Goal: Check status: Check status

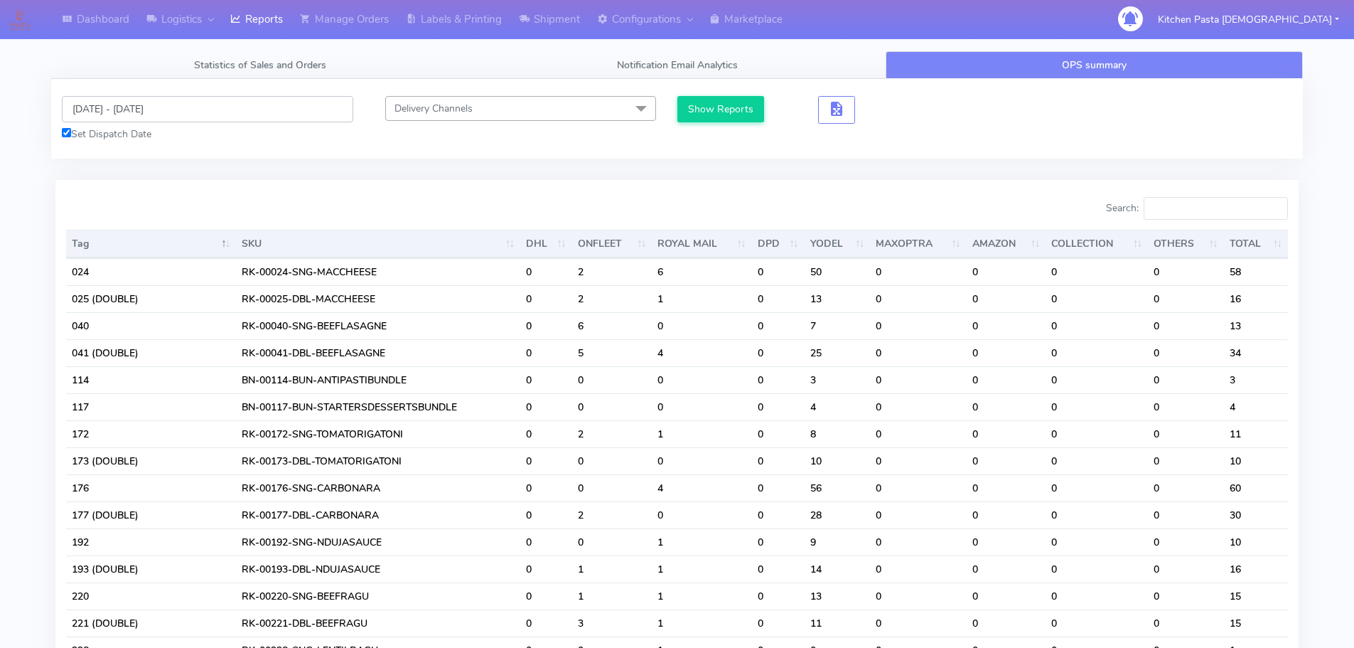
click at [144, 112] on input "[DATE] - [DATE]" at bounding box center [207, 109] width 291 height 26
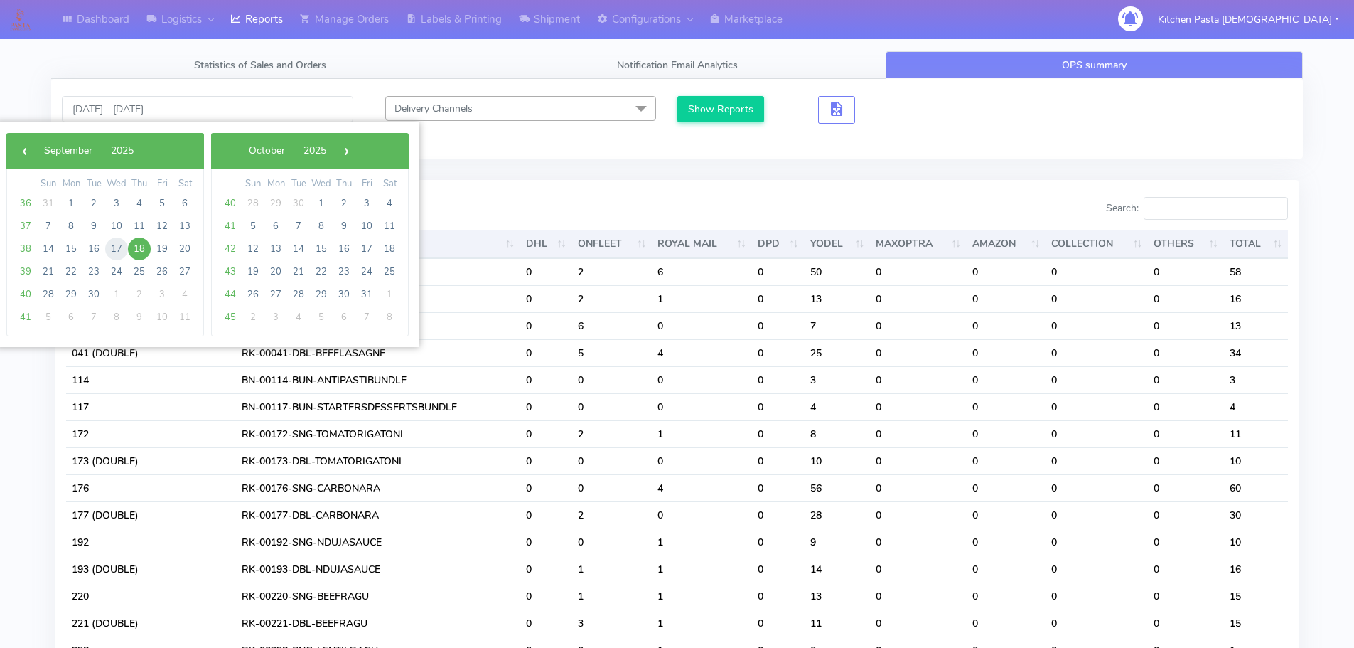
click at [116, 254] on span "17" at bounding box center [116, 248] width 23 height 23
type input "[DATE] - [DATE]"
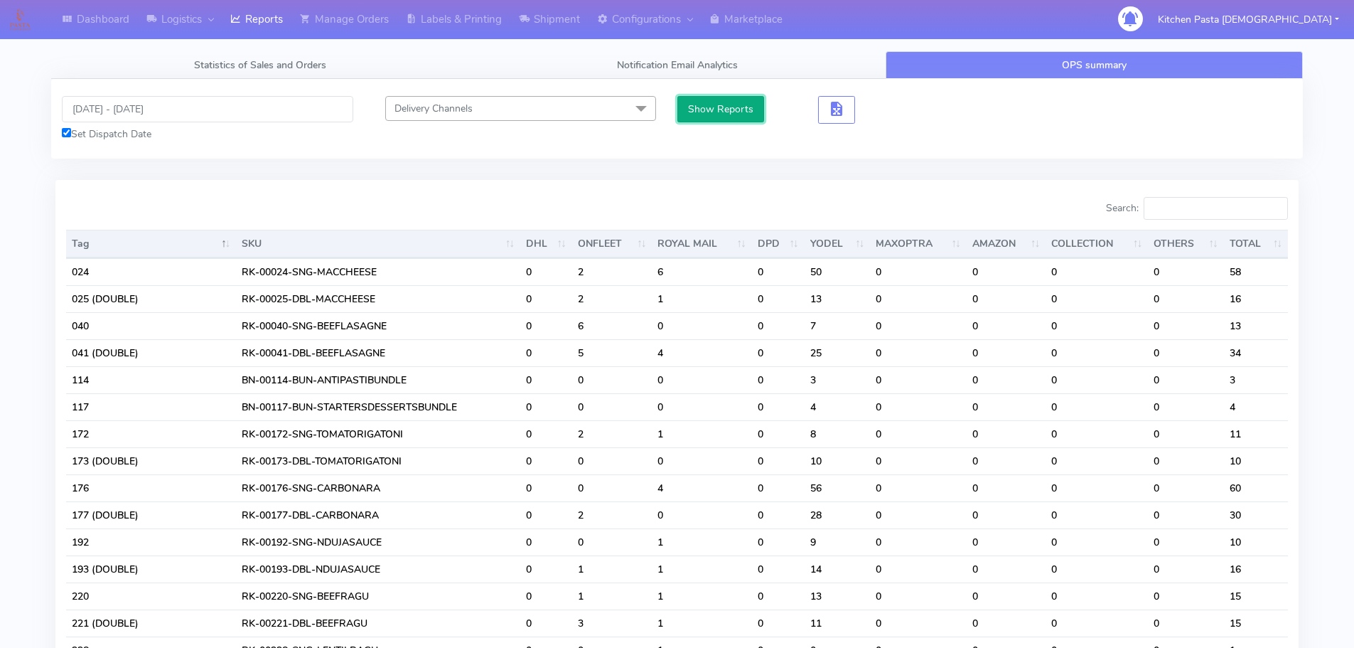
click at [734, 97] on button "Show Reports" at bounding box center [720, 109] width 87 height 26
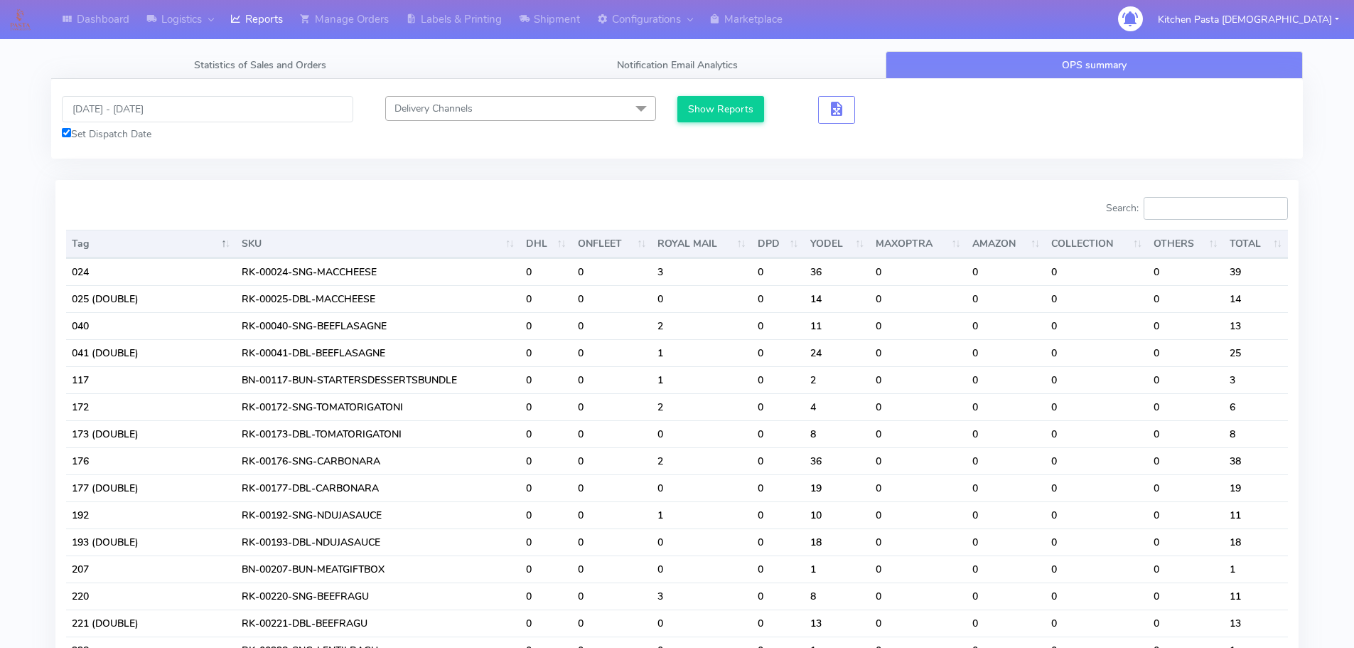
click at [1216, 213] on input "Search:" at bounding box center [1216, 208] width 144 height 23
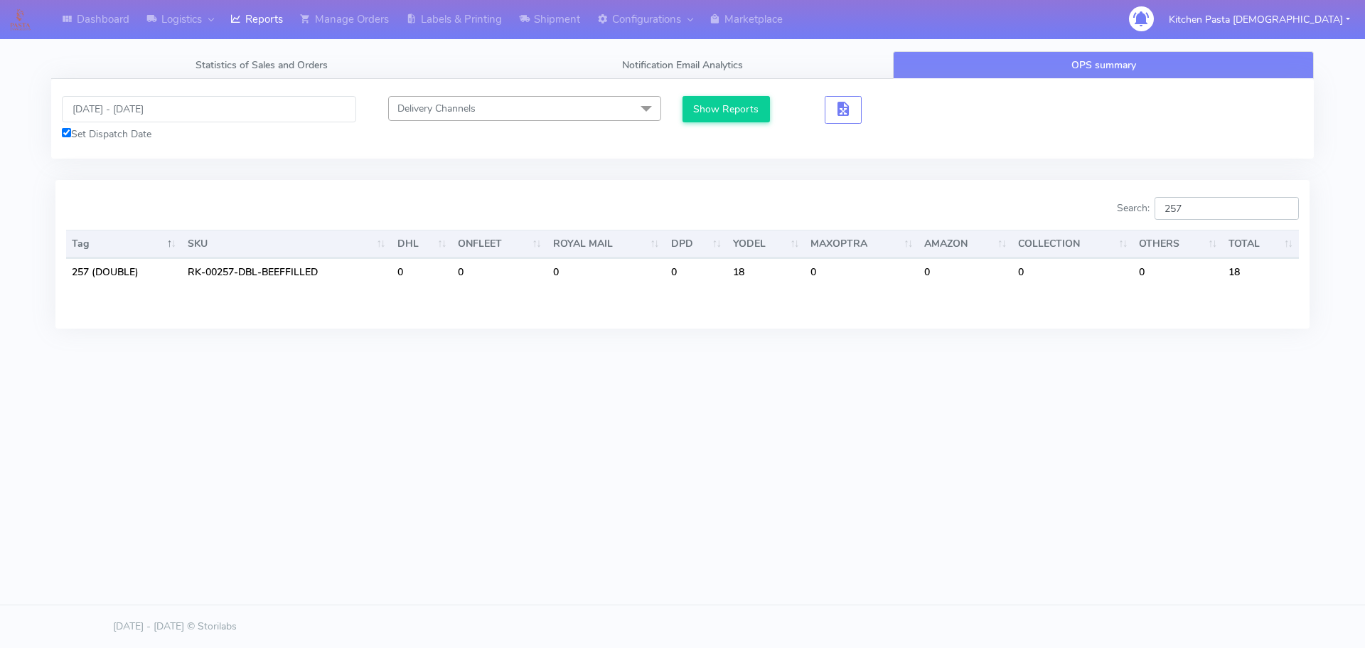
type input "257"
click at [177, 107] on input "[DATE] - [DATE]" at bounding box center [209, 109] width 294 height 26
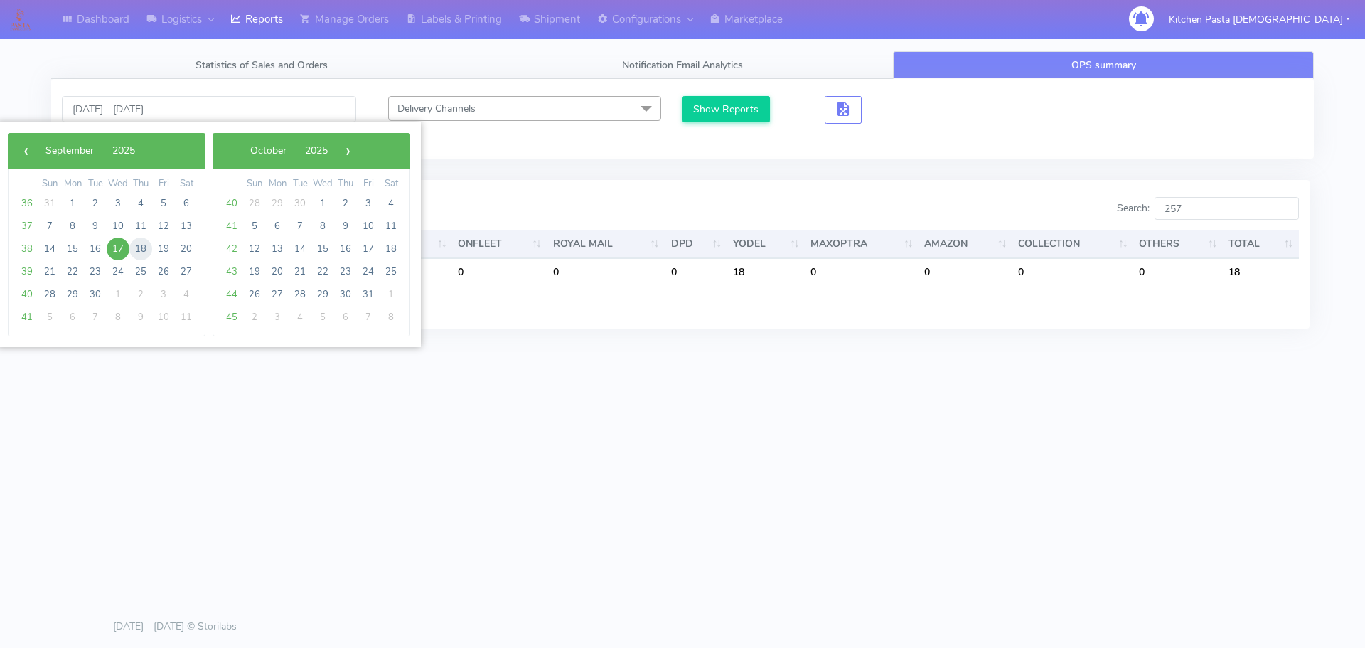
click at [134, 246] on span "18" at bounding box center [140, 248] width 23 height 23
type input "[DATE] - [DATE]"
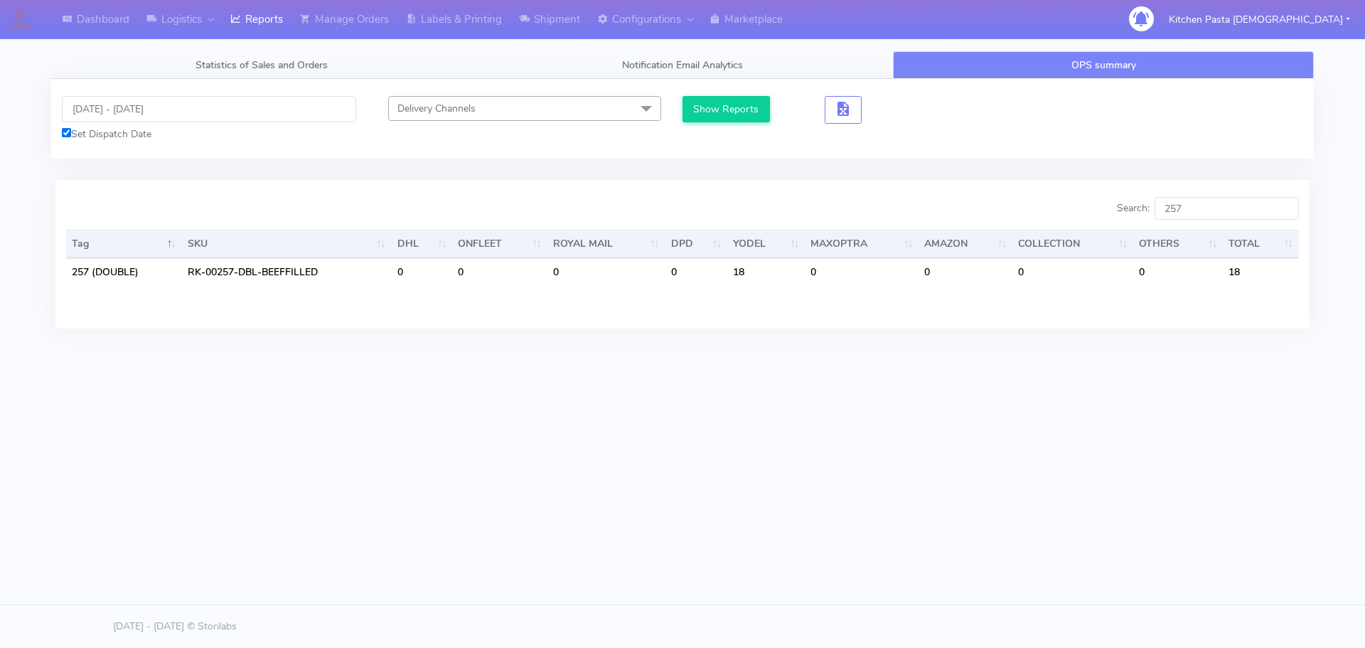
click at [746, 92] on div "[DATE] - [DATE] Set Dispatch Date Delivery Channels Select All DHL OnFleet Roya…" at bounding box center [682, 119] width 1262 height 80
click at [747, 95] on div "[DATE] - [DATE] Set Dispatch Date Delivery Channels Select All DHL OnFleet Roya…" at bounding box center [682, 119] width 1262 height 80
click at [749, 107] on button "Show Reports" at bounding box center [725, 109] width 87 height 26
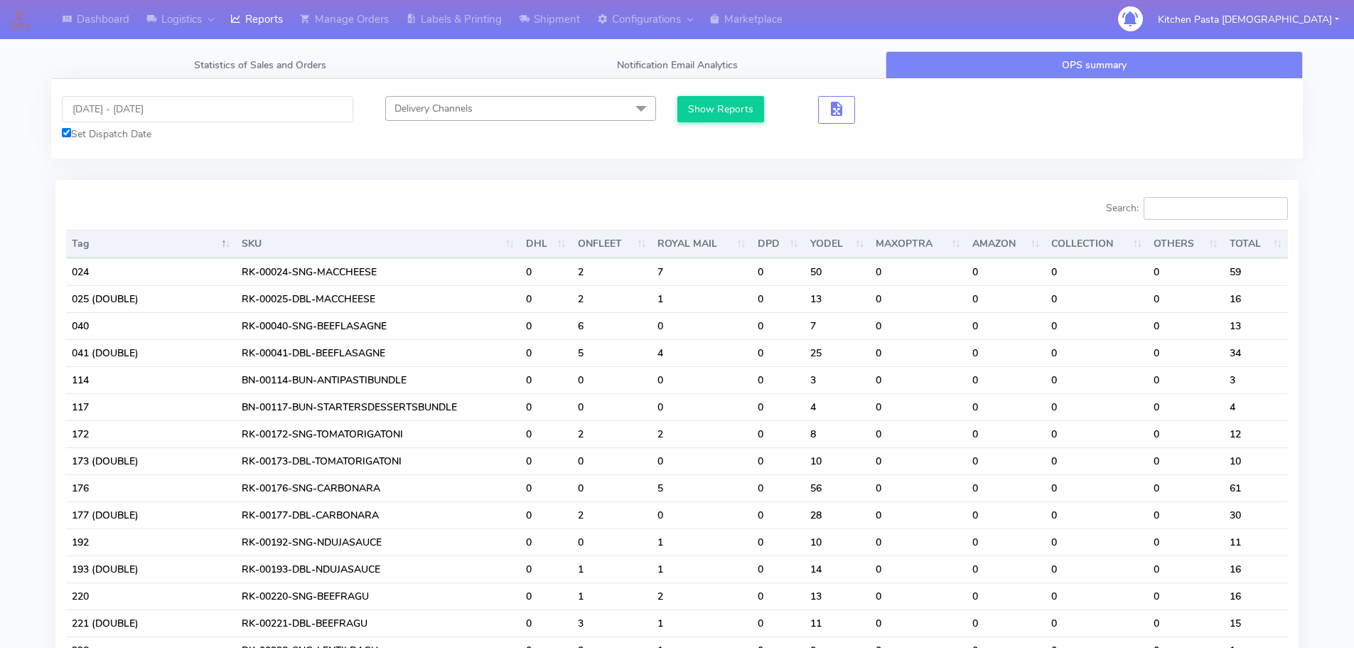
click at [1210, 206] on input "Search:" at bounding box center [1216, 208] width 144 height 23
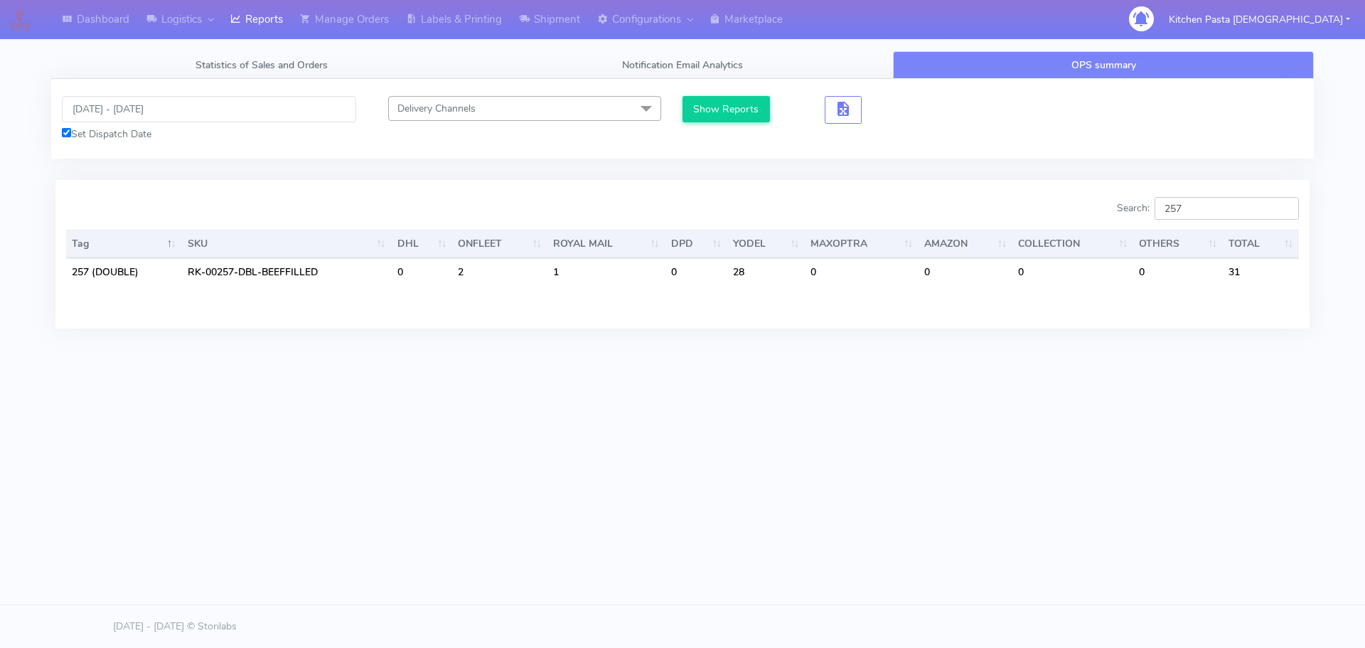
type input "257"
click at [117, 116] on input "[DATE] - [DATE]" at bounding box center [209, 109] width 294 height 26
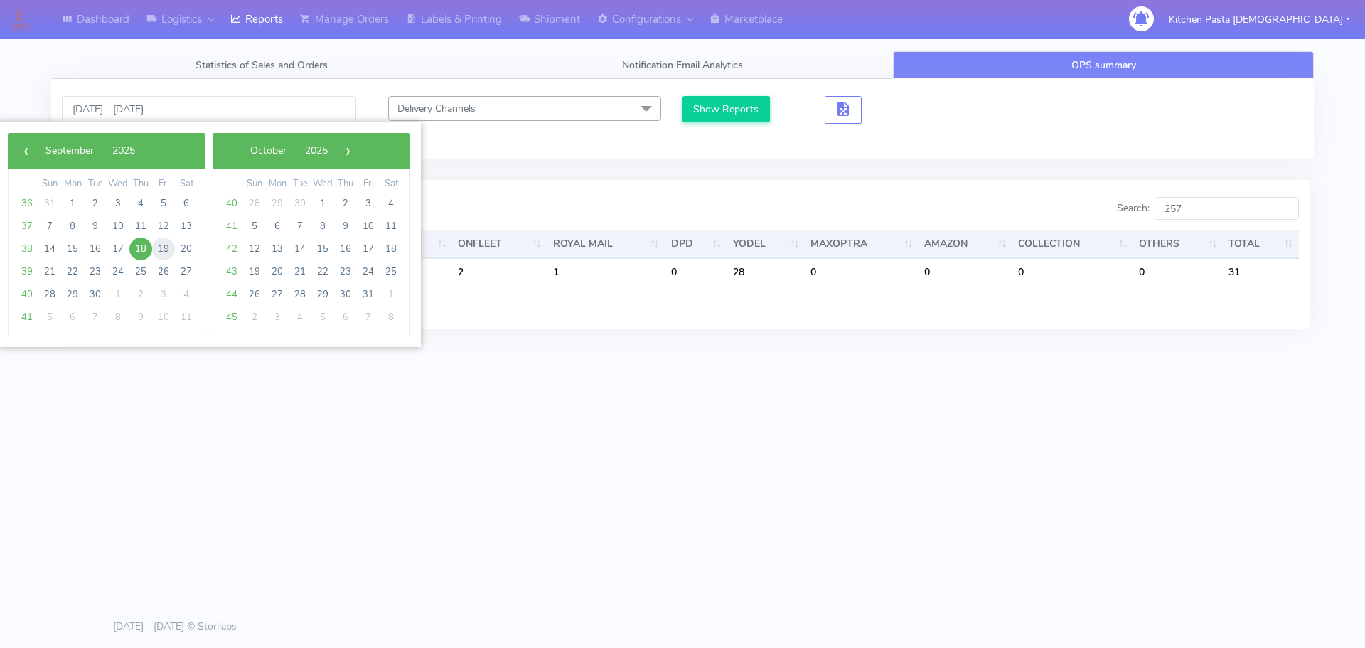
click at [167, 247] on span "19" at bounding box center [163, 248] width 23 height 23
type input "[DATE] - [DATE]"
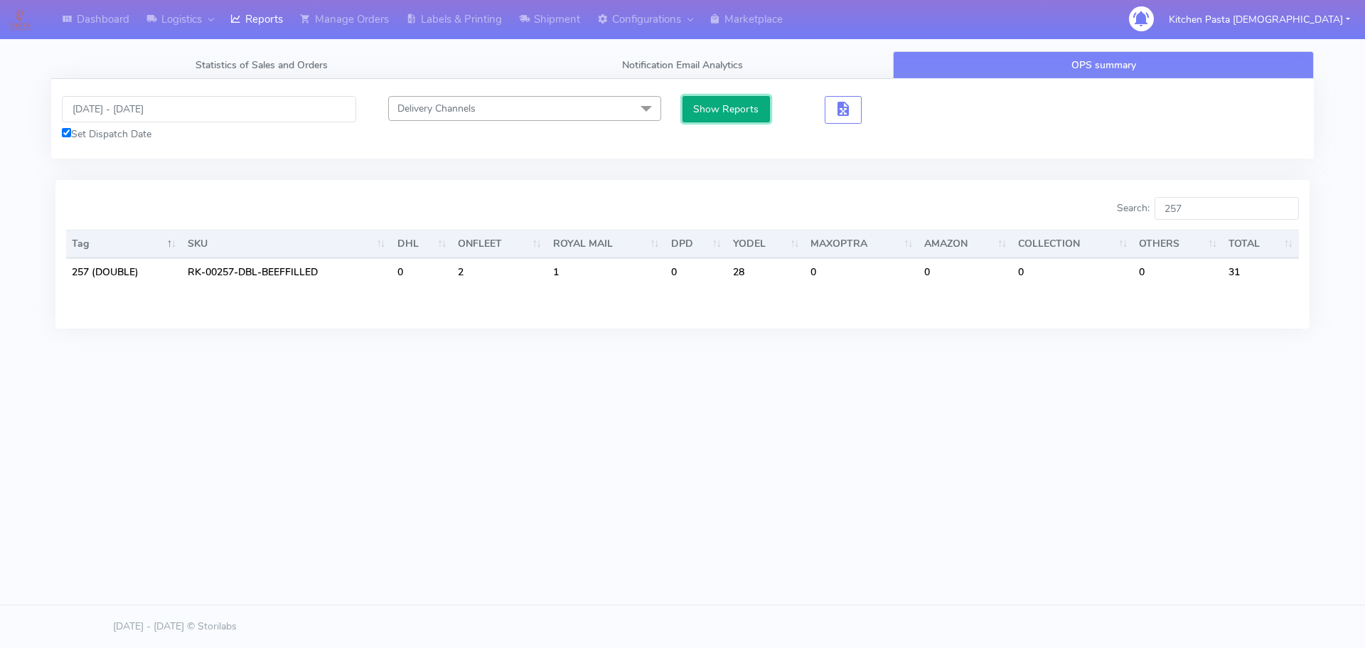
click at [709, 114] on button "Show Reports" at bounding box center [725, 109] width 87 height 26
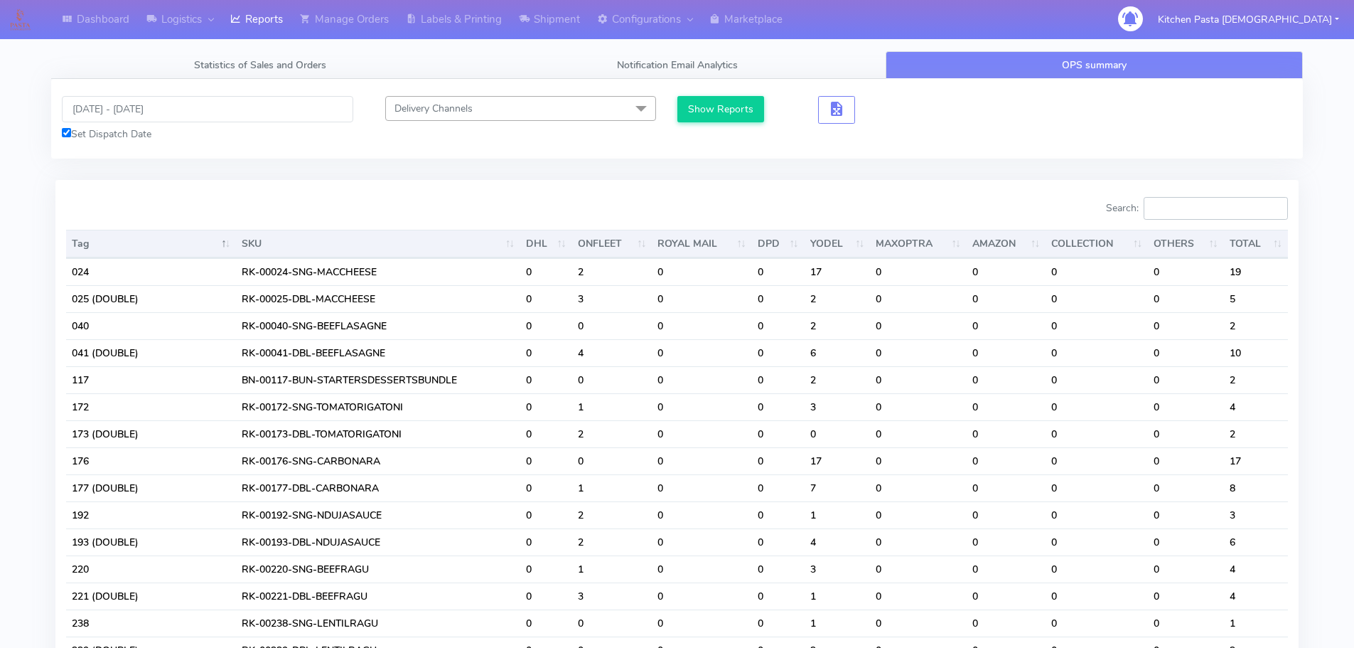
click at [1218, 200] on input "Search:" at bounding box center [1216, 208] width 144 height 23
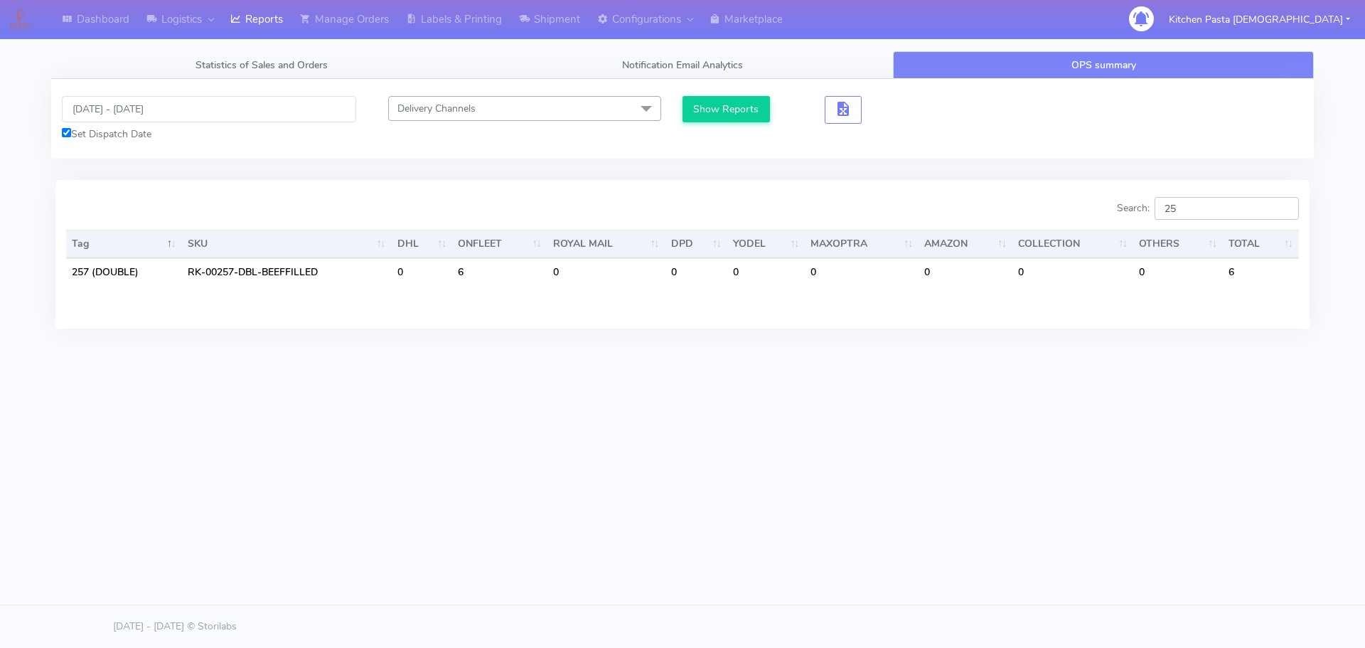
type input "2"
